Goal: Task Accomplishment & Management: Use online tool/utility

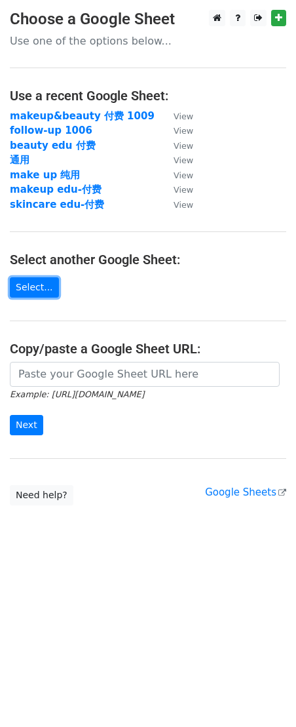
click at [27, 292] on link "Select..." at bounding box center [34, 287] width 49 height 20
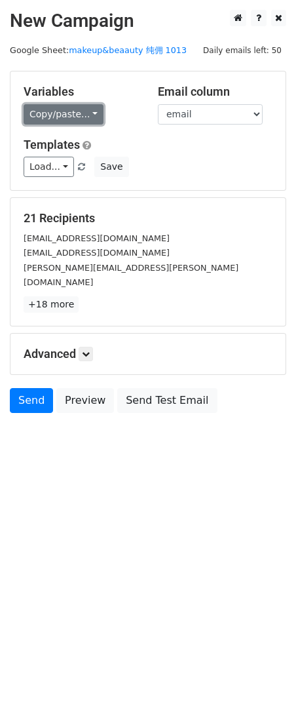
click at [54, 109] on link "Copy/paste..." at bounding box center [64, 114] width 80 height 20
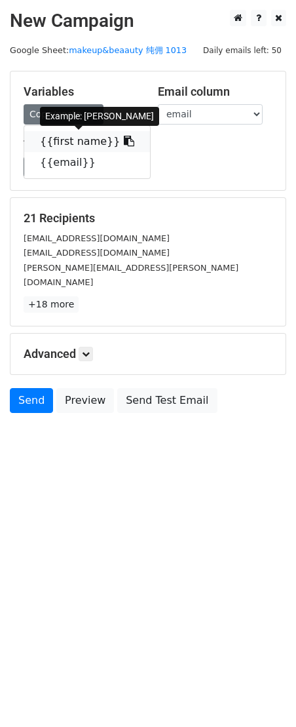
click at [124, 140] on icon at bounding box center [129, 141] width 10 height 10
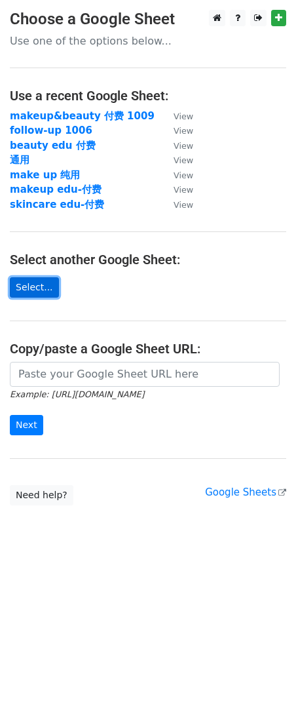
click at [15, 292] on link "Select..." at bounding box center [34, 287] width 49 height 20
